Goal: Check status: Check status

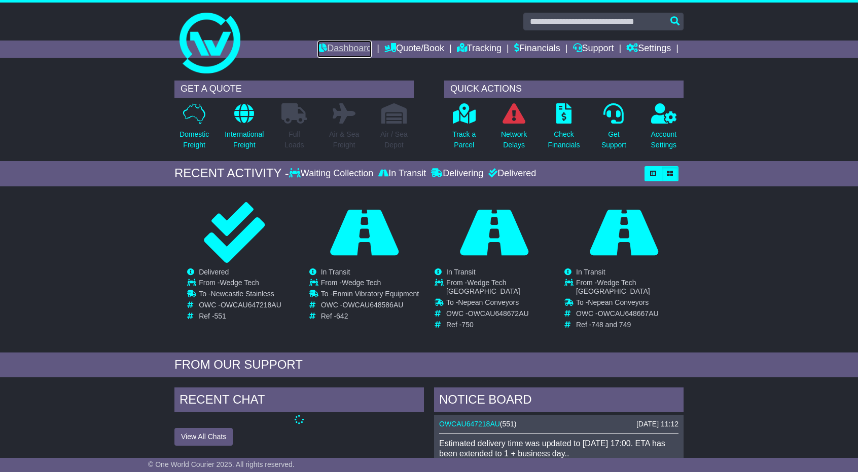
click at [341, 46] on link "Dashboard" at bounding box center [344, 49] width 54 height 17
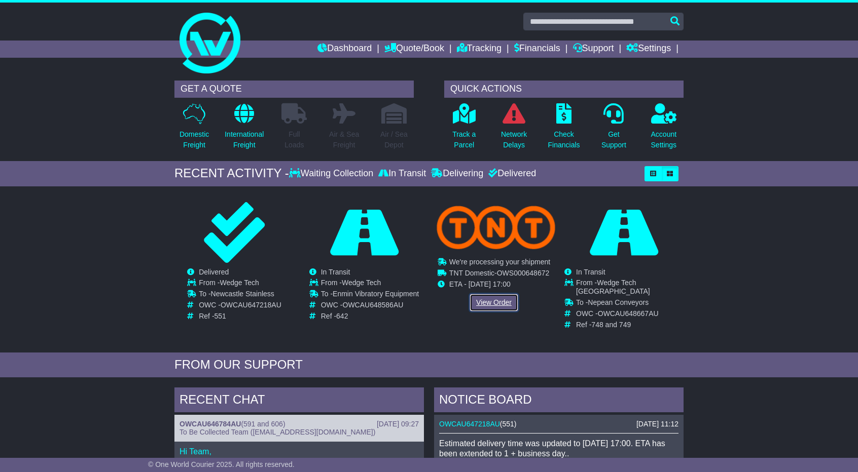
click at [496, 304] on link "View Order" at bounding box center [493, 303] width 49 height 18
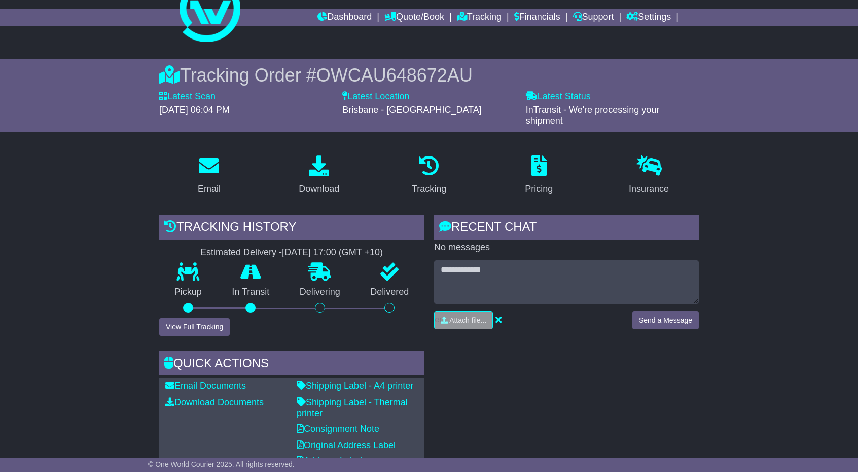
scroll to position [5, 0]
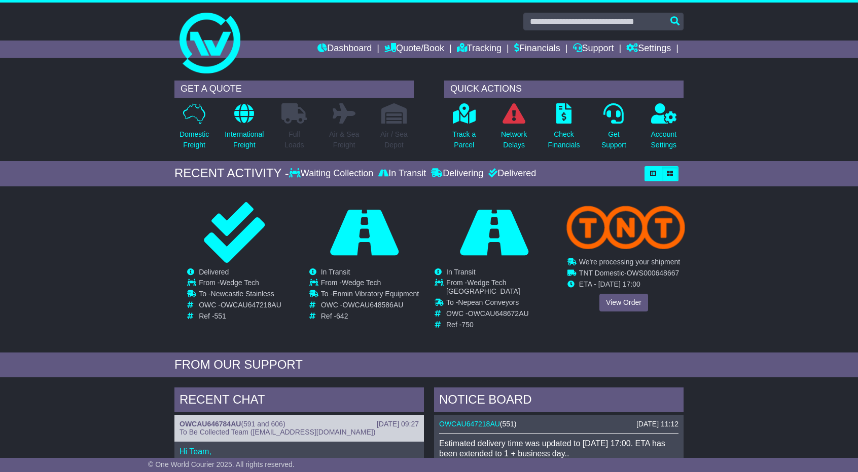
click at [616, 299] on div "Cancelled Waiting Collection In Transit InTransit Wedge Tech [GEOGRAPHIC_DATA]" at bounding box center [623, 267] width 119 height 130
click at [624, 304] on link "View Order" at bounding box center [623, 303] width 49 height 18
